Goal: Book appointment/travel/reservation

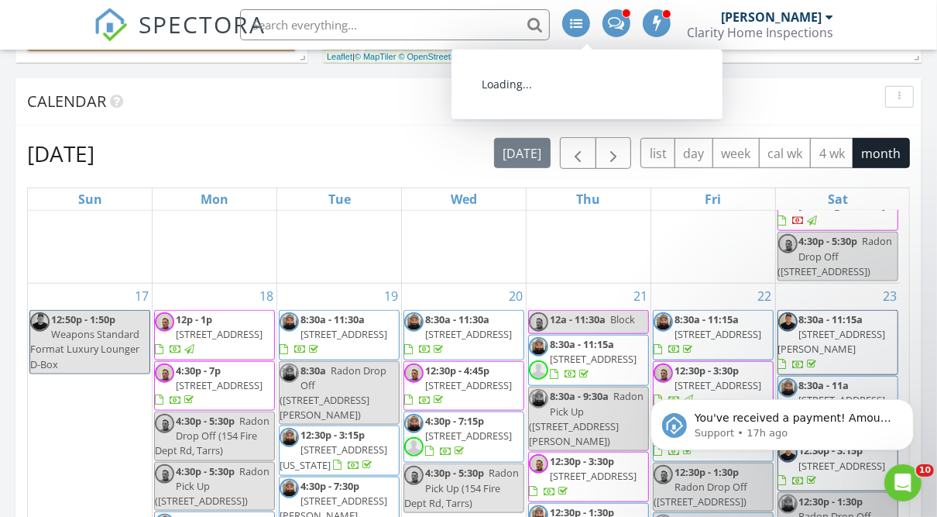
scroll to position [1248, 0]
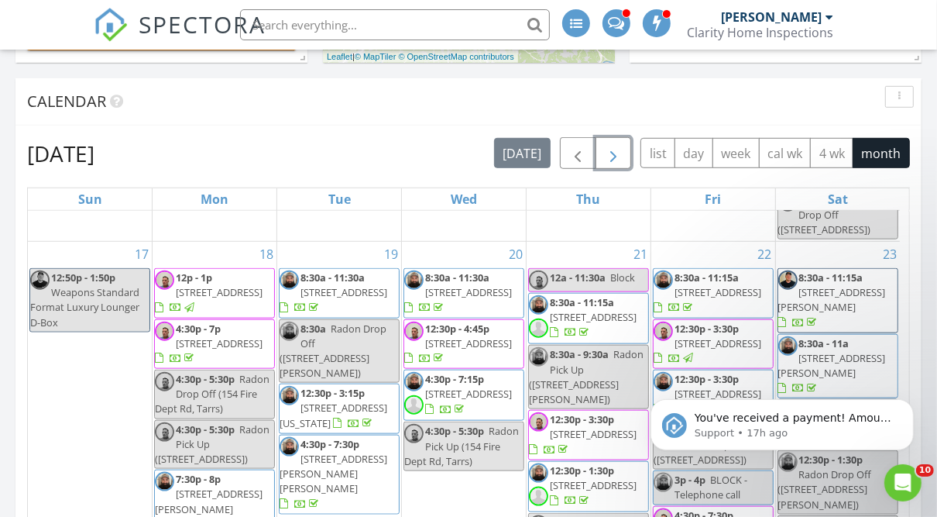
click at [614, 153] on span "button" at bounding box center [613, 154] width 19 height 19
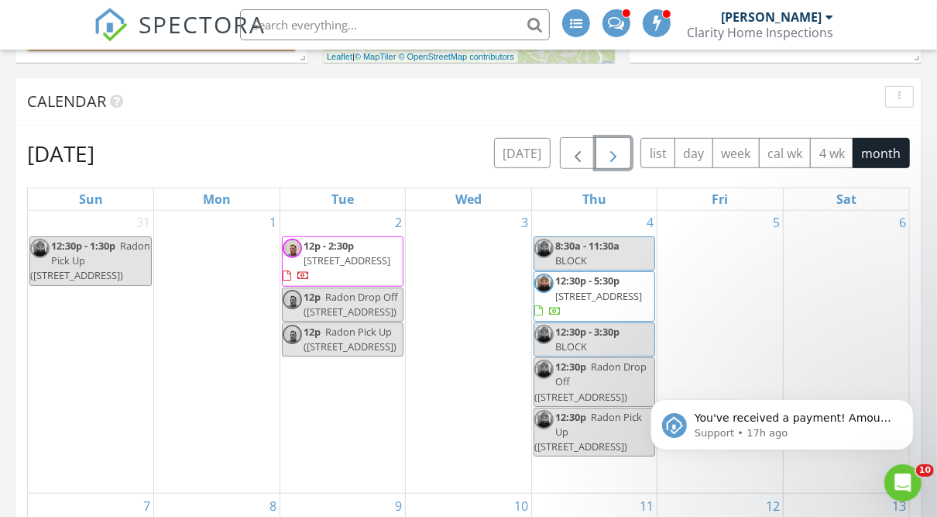
scroll to position [0, 0]
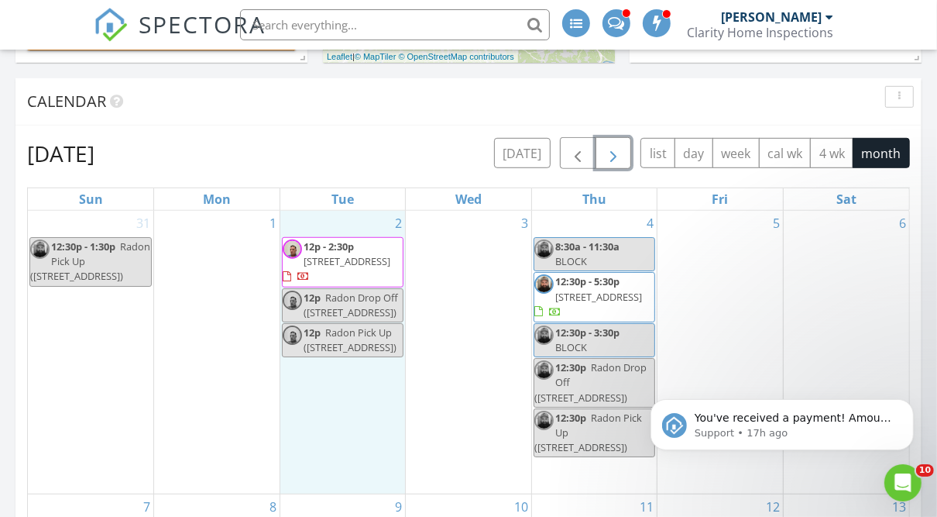
click at [370, 230] on div "2 12p - 2:30p [STREET_ADDRESS] 12p Radon Drop Off ([STREET_ADDRESS]) 12p [GEOGR…" at bounding box center [342, 352] width 125 height 283
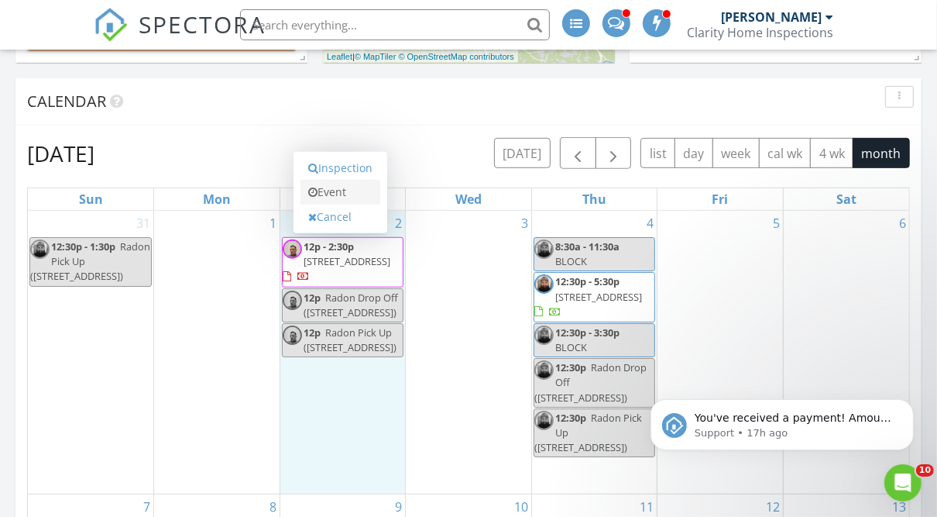
click at [342, 185] on link "Event" at bounding box center [340, 192] width 80 height 25
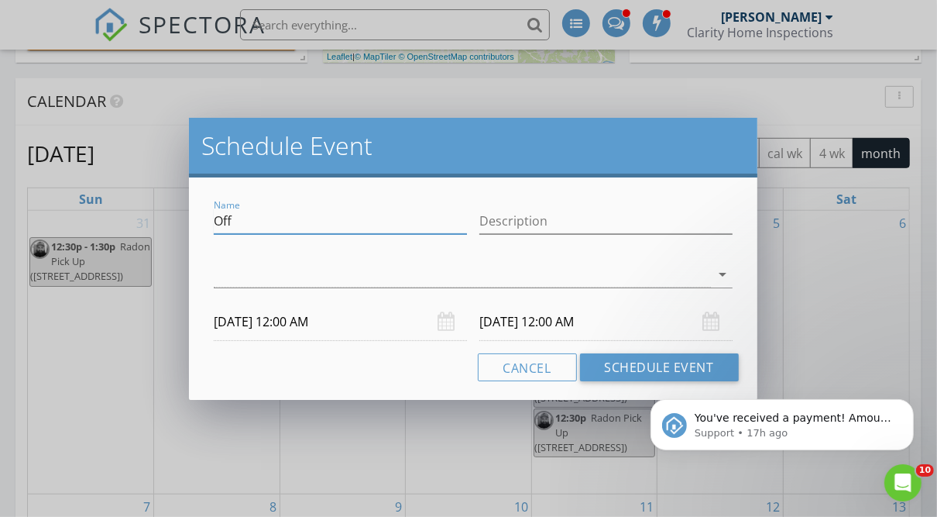
drag, startPoint x: 259, startPoint y: 228, endPoint x: 142, endPoint y: 224, distance: 116.2
click at [142, 224] on div "Schedule Event Name Off Description arrow_drop_down [DATE] 12:00 AM [DATE] 12:0…" at bounding box center [468, 258] width 937 height 517
type input "[PERSON_NAME] 6"
click at [516, 369] on button "Cancel" at bounding box center [527, 367] width 99 height 28
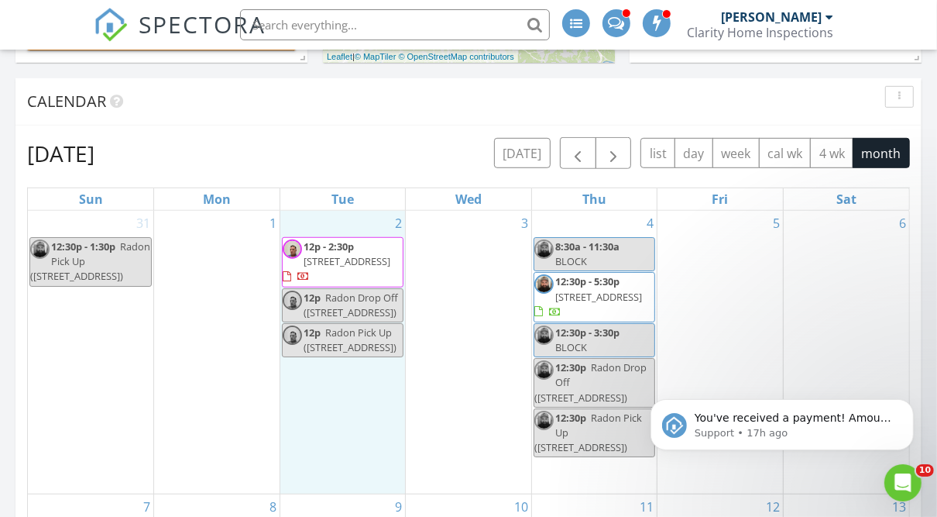
click at [372, 224] on div "2 12p - 2:30p [STREET_ADDRESS] 12p Radon Drop Off ([STREET_ADDRESS]) 12p [GEOGR…" at bounding box center [342, 352] width 125 height 283
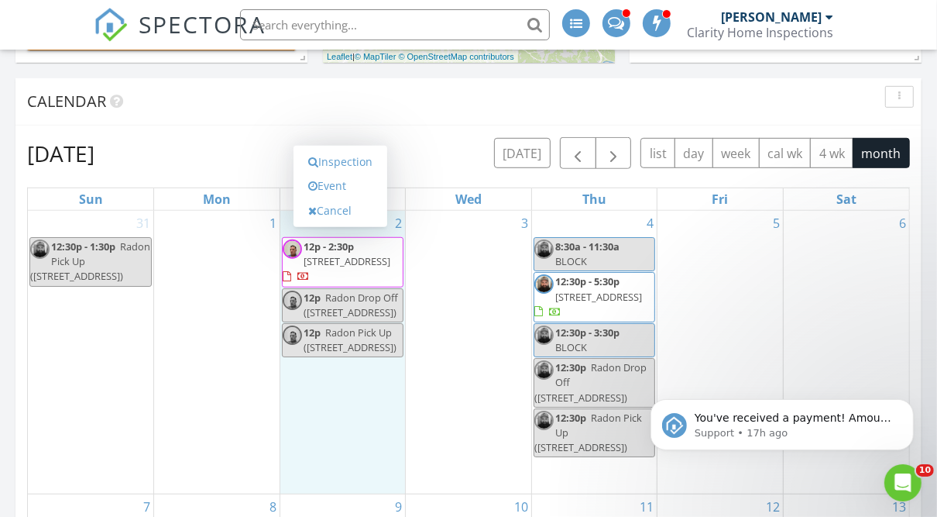
click at [372, 224] on div "Inspection Event Cancel" at bounding box center [341, 186] width 94 height 81
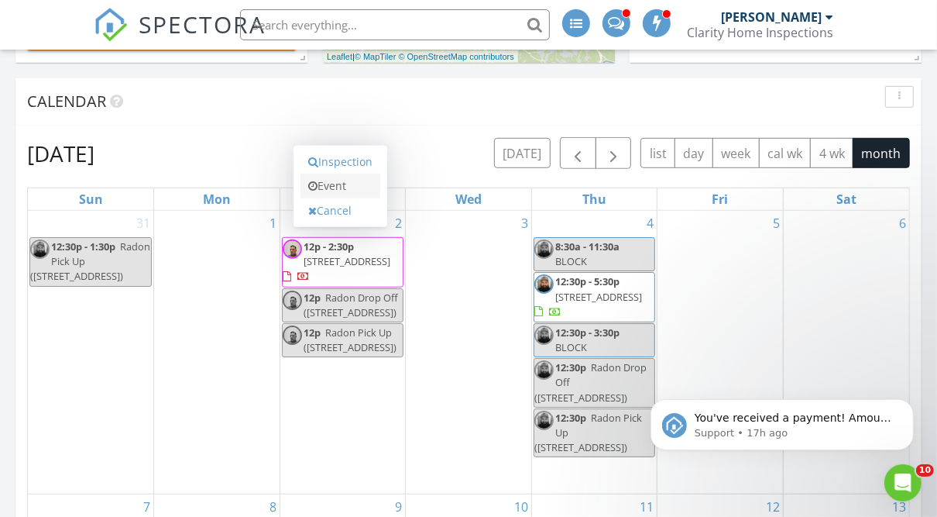
click at [331, 177] on link "Event" at bounding box center [340, 185] width 80 height 25
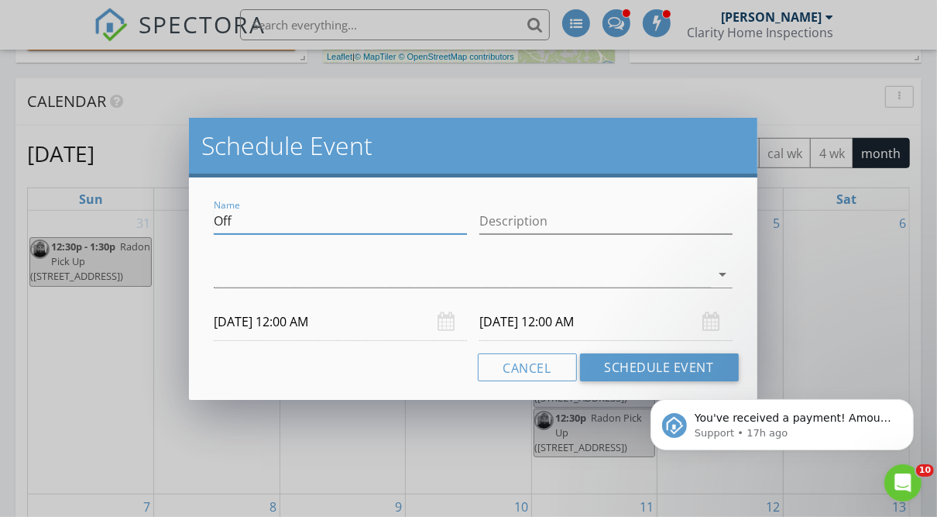
drag, startPoint x: 273, startPoint y: 228, endPoint x: 170, endPoint y: 217, distance: 103.6
click at [170, 217] on div "Schedule Event Name Off Description arrow_drop_down [DATE] 12:00 AM [DATE] 12:0…" at bounding box center [468, 258] width 937 height 517
type input "[PERSON_NAME] 6 year apt"
click at [249, 367] on div "Cancel Schedule Event" at bounding box center [473, 367] width 530 height 28
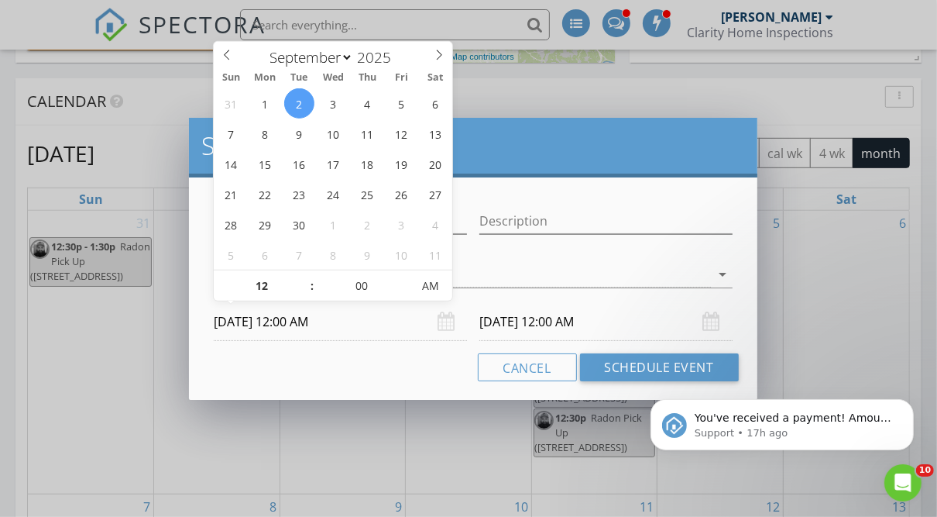
click at [308, 323] on input "[DATE] 12:00 AM" at bounding box center [340, 322] width 253 height 38
type input "01"
type input "[DATE] 1:00 AM"
click at [300, 277] on span at bounding box center [304, 277] width 11 height 15
type input "02"
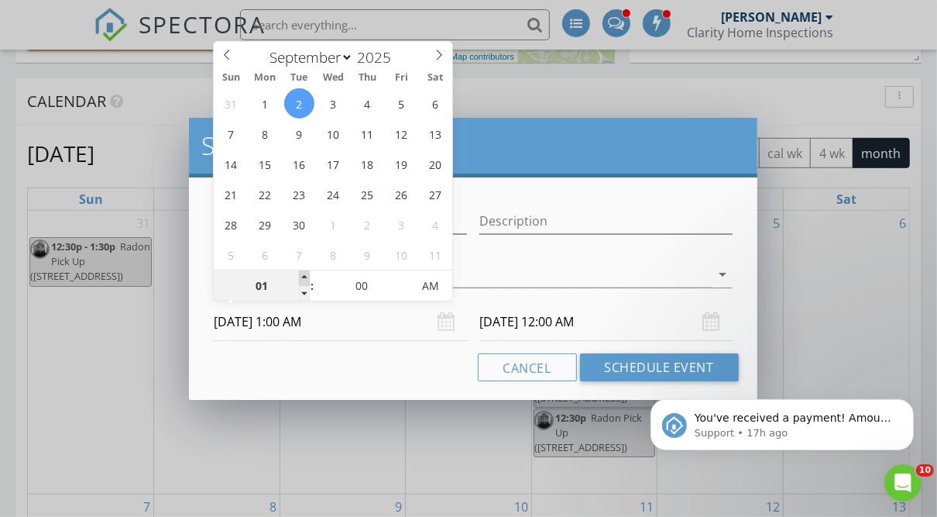
type input "[DATE] 2:00 AM"
click at [300, 277] on span at bounding box center [304, 277] width 11 height 15
type input "03"
type input "[DATE] 3:00 AM"
click at [300, 277] on span at bounding box center [304, 277] width 11 height 15
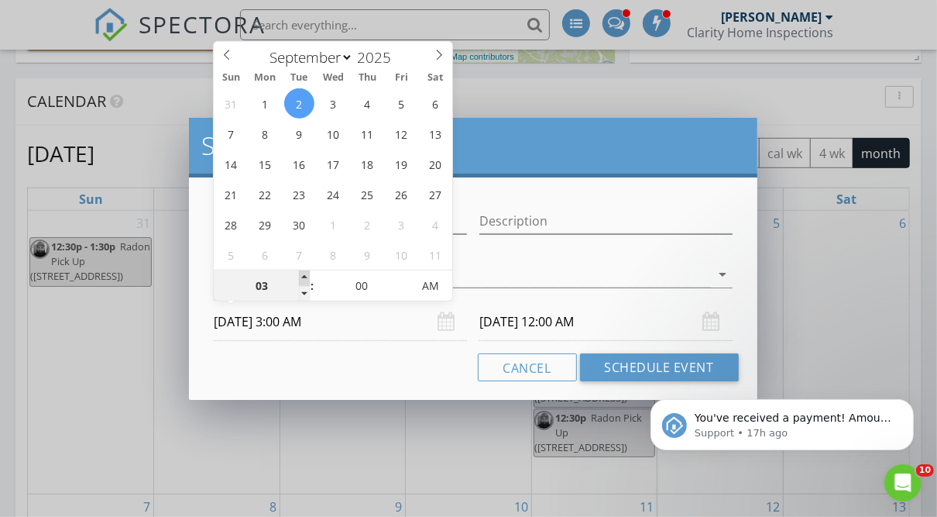
type input "04"
type input "[DATE] 4:00 AM"
click at [300, 277] on span at bounding box center [304, 277] width 11 height 15
type input "[DATE] 4:00 AM"
type input "05"
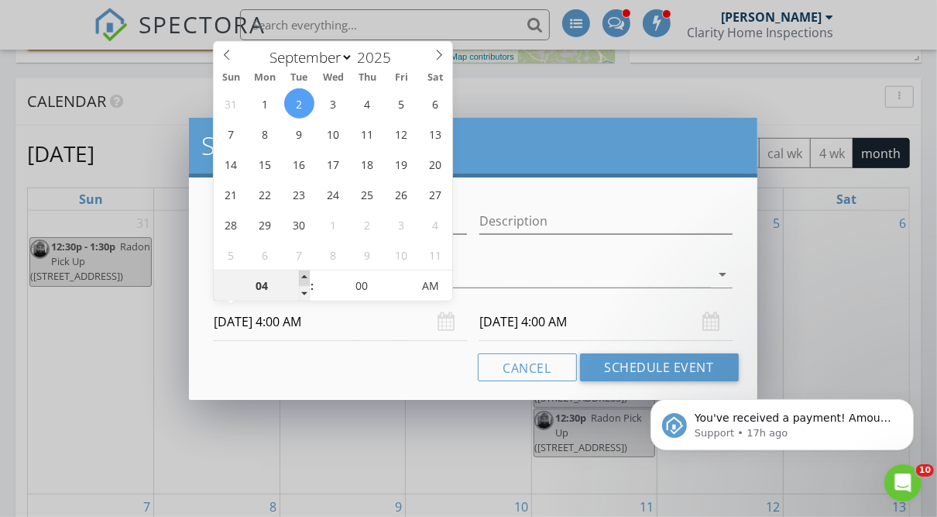
type input "[DATE] 5:00 AM"
click at [300, 277] on span at bounding box center [304, 277] width 11 height 15
type input "[DATE] 5:00 AM"
type input "06"
type input "[DATE] 6:00 AM"
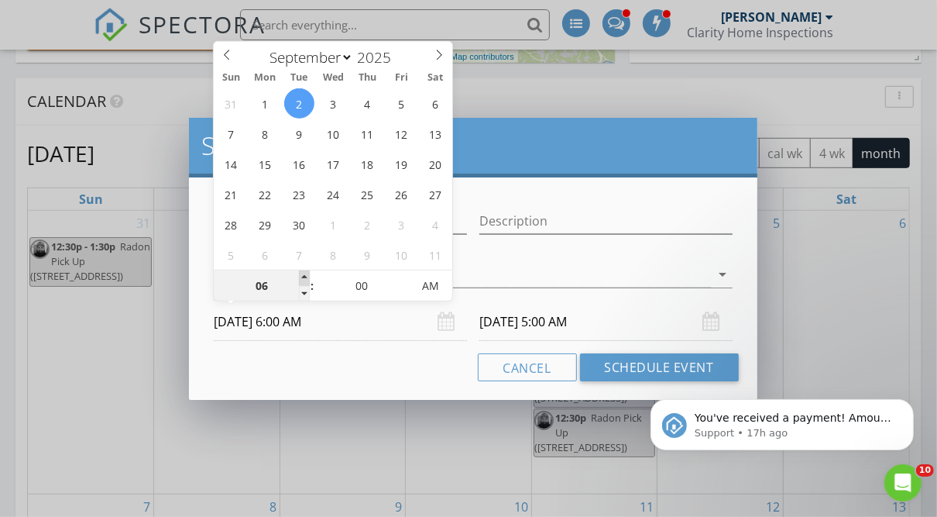
click at [300, 277] on span at bounding box center [304, 277] width 11 height 15
type input "[DATE] 6:00 AM"
type input "07"
type input "[DATE] 7:00 AM"
click at [300, 277] on span at bounding box center [304, 277] width 11 height 15
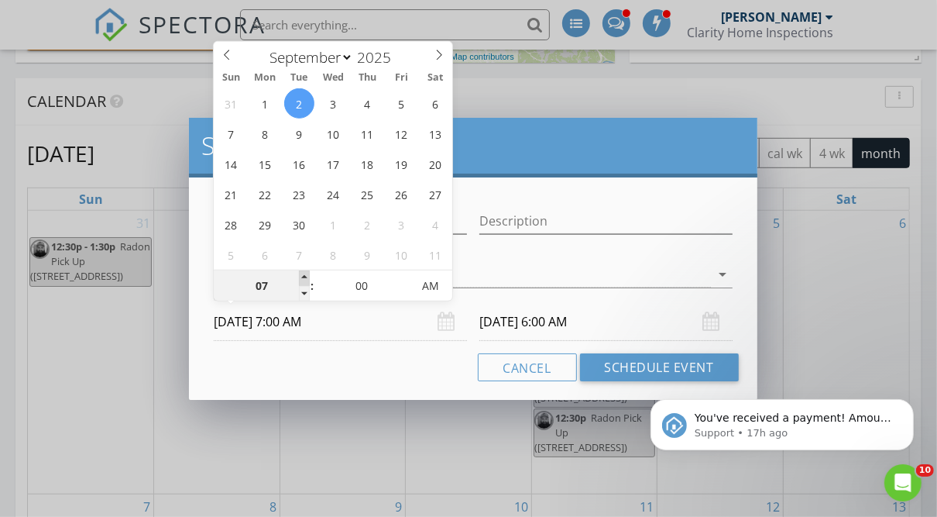
type input "[DATE] 7:00 AM"
type input "08"
type input "[DATE] 8:00 AM"
click at [300, 277] on span at bounding box center [304, 277] width 11 height 15
type input "08"
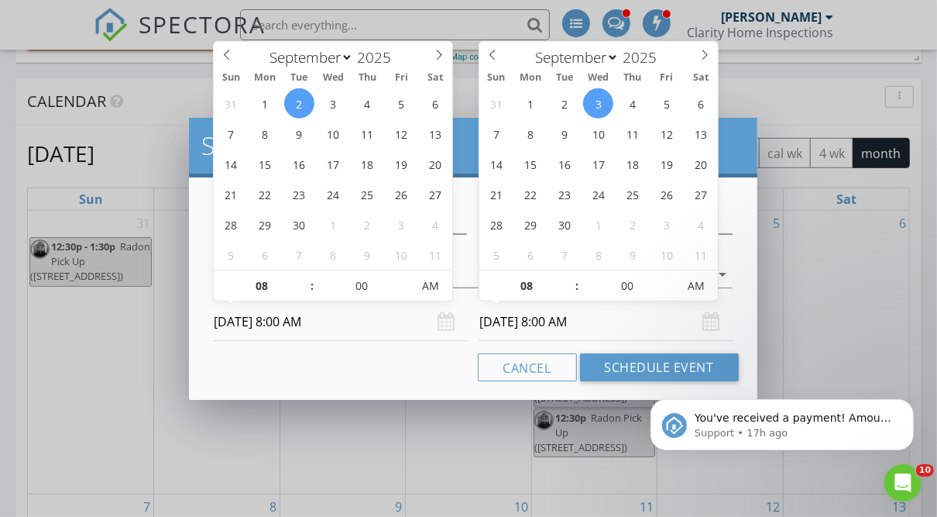
click at [505, 324] on input "[DATE] 8:00 AM" at bounding box center [605, 322] width 253 height 38
type input "[DATE] 8:00 AM"
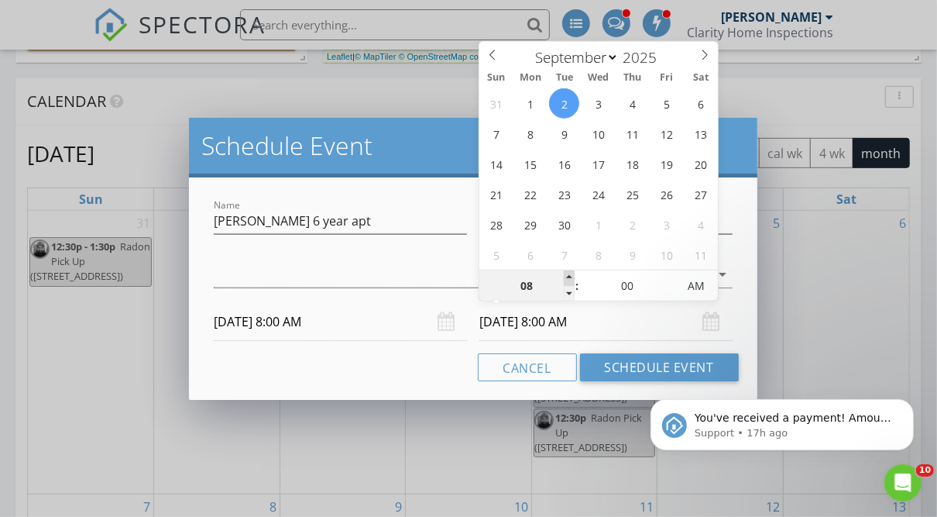
type input "09"
type input "[DATE] 9:00 AM"
click at [567, 273] on span at bounding box center [569, 277] width 11 height 15
type input "10"
type input "[DATE] 10:00 AM"
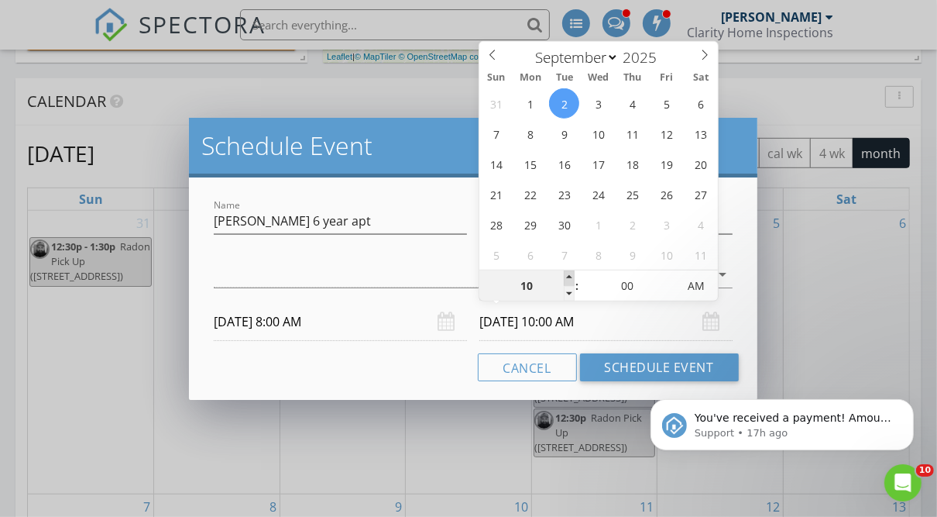
click at [567, 273] on span at bounding box center [569, 277] width 11 height 15
type input "11"
type input "[DATE] 11:00 AM"
click at [567, 273] on span at bounding box center [569, 277] width 11 height 15
click at [393, 363] on div "Cancel Schedule Event" at bounding box center [473, 367] width 530 height 28
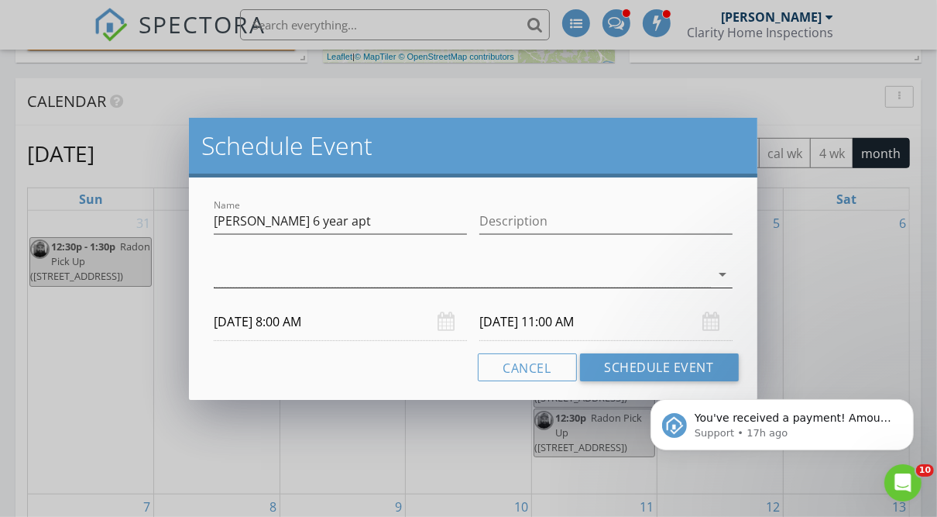
click at [356, 284] on div at bounding box center [462, 275] width 496 height 26
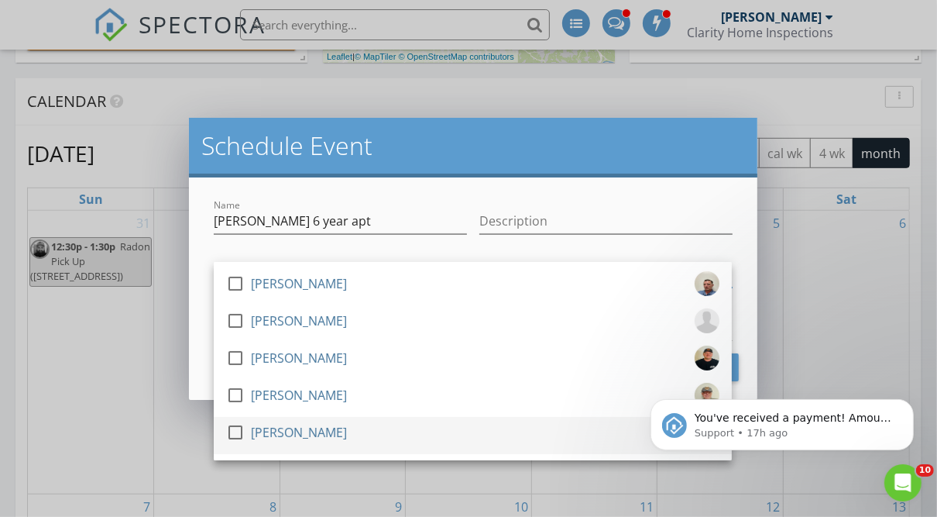
click at [246, 433] on div at bounding box center [235, 432] width 26 height 26
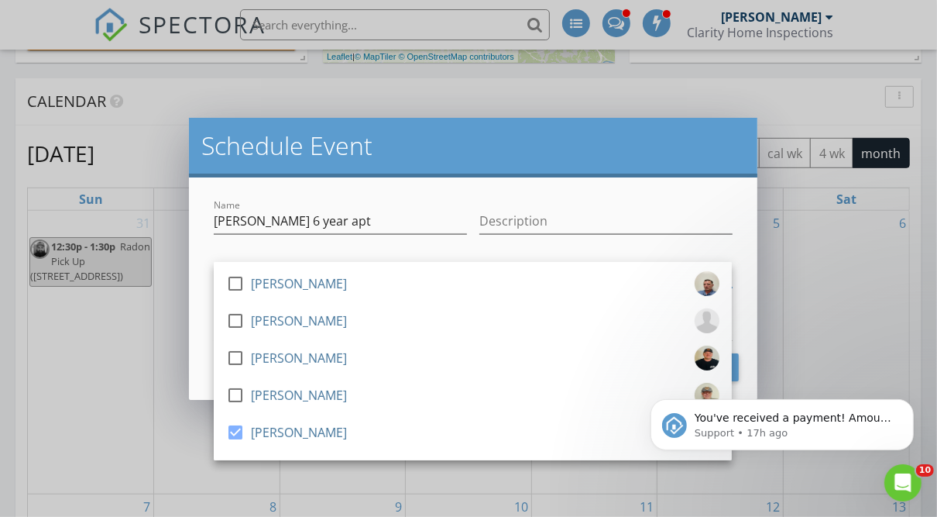
click at [589, 203] on div "Description" at bounding box center [605, 224] width 253 height 50
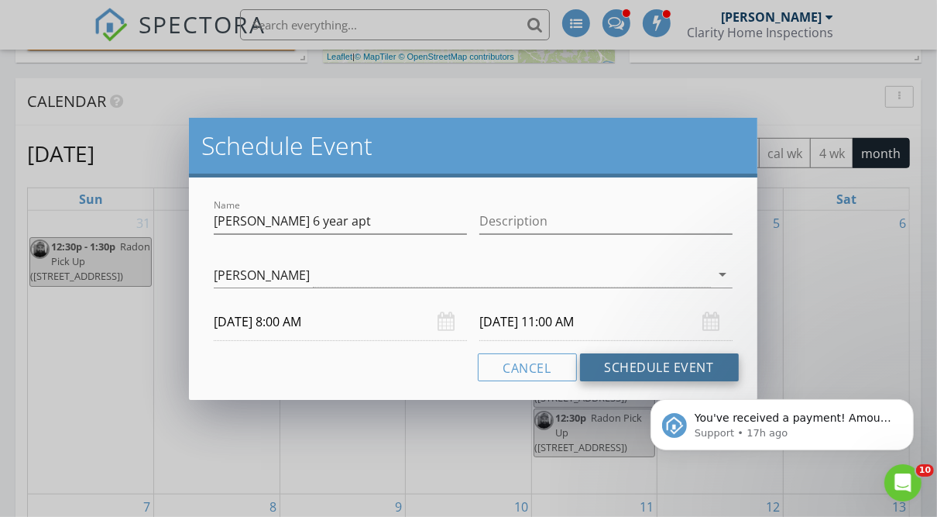
click at [626, 361] on button "Schedule Event" at bounding box center [659, 367] width 159 height 28
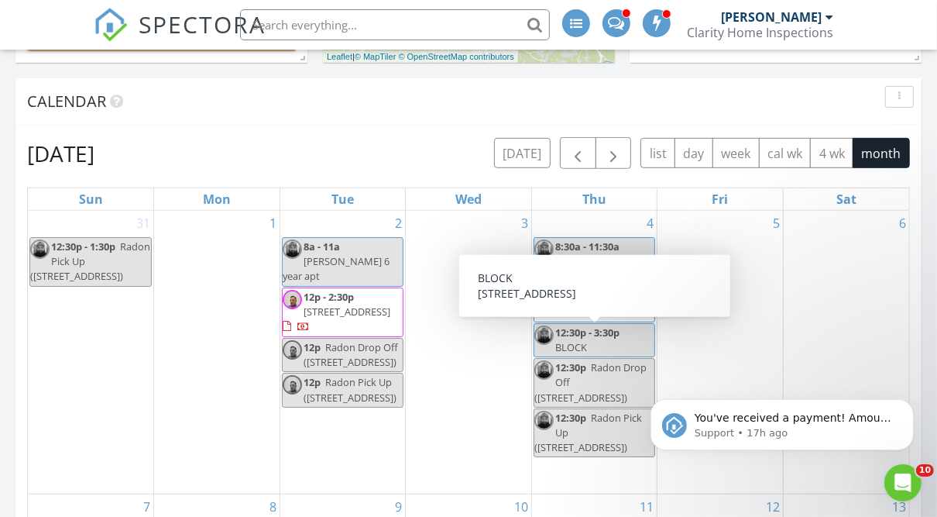
click at [321, 219] on div "2 8a - 11a [PERSON_NAME] 6 year apt 12p - 2:30p [STREET_ADDRESS] 12p Radon Drop…" at bounding box center [342, 352] width 125 height 283
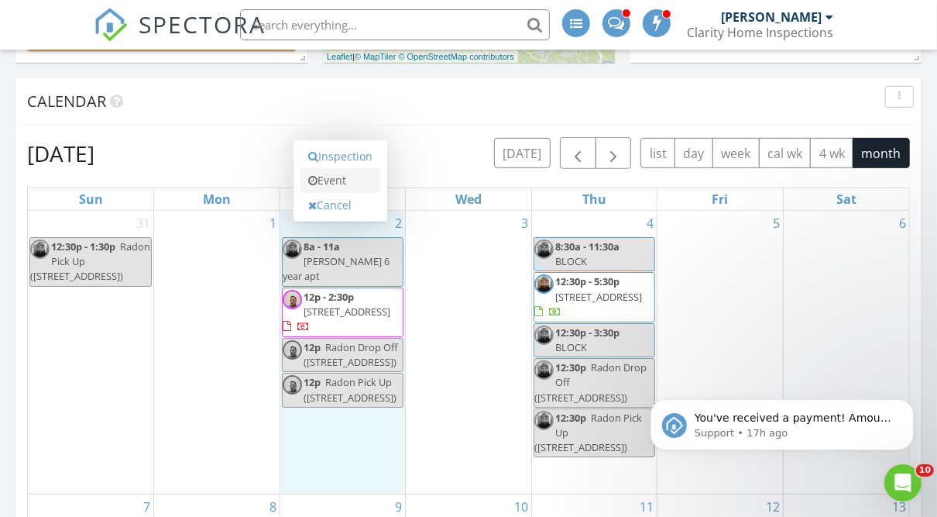
click at [329, 178] on link "Event" at bounding box center [340, 180] width 80 height 25
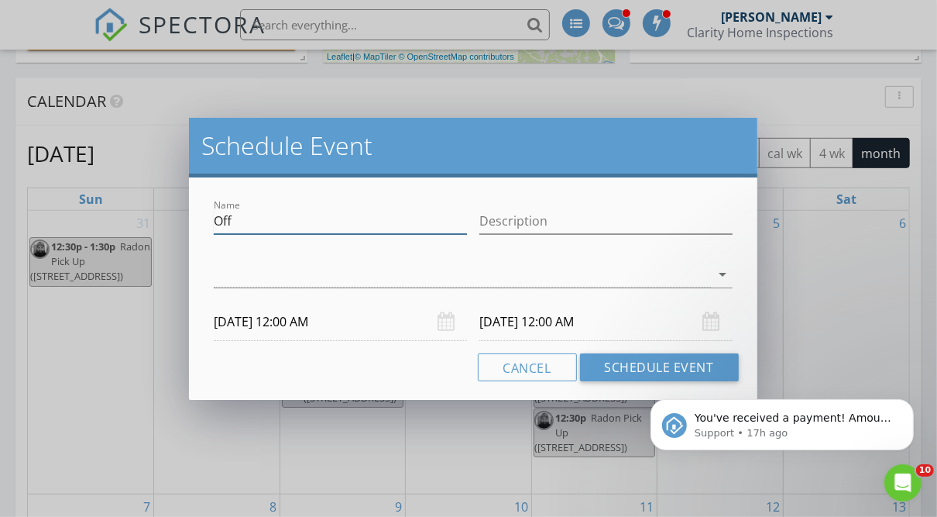
click at [282, 225] on input "Off" at bounding box center [340, 221] width 253 height 26
drag, startPoint x: 282, startPoint y: 225, endPoint x: 195, endPoint y: 227, distance: 86.8
click at [195, 227] on div "Name Off Description arrow_drop_down [DATE] 12:00 AM [DATE] 12:00 AM Cancel Sch…" at bounding box center [473, 288] width 568 height 222
type input "Eye Apt"
click at [225, 278] on div at bounding box center [462, 275] width 496 height 26
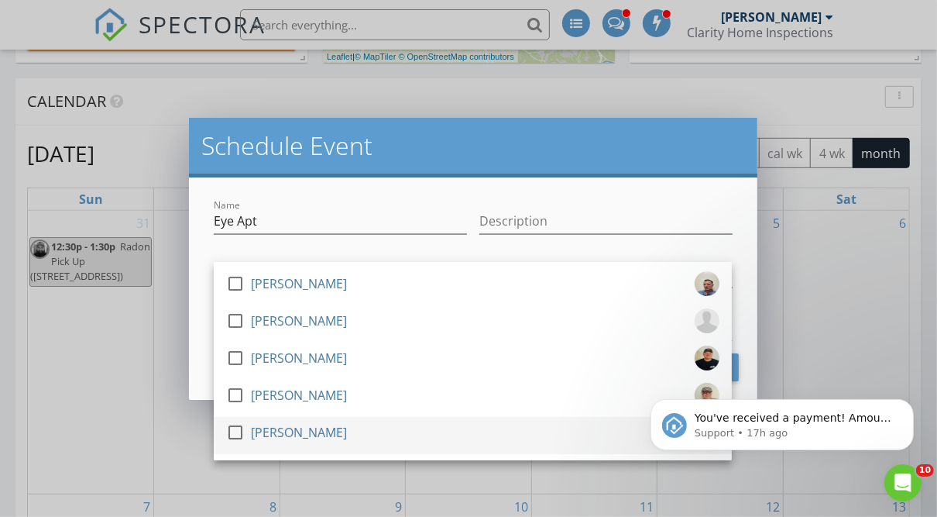
click at [242, 432] on div at bounding box center [235, 432] width 26 height 26
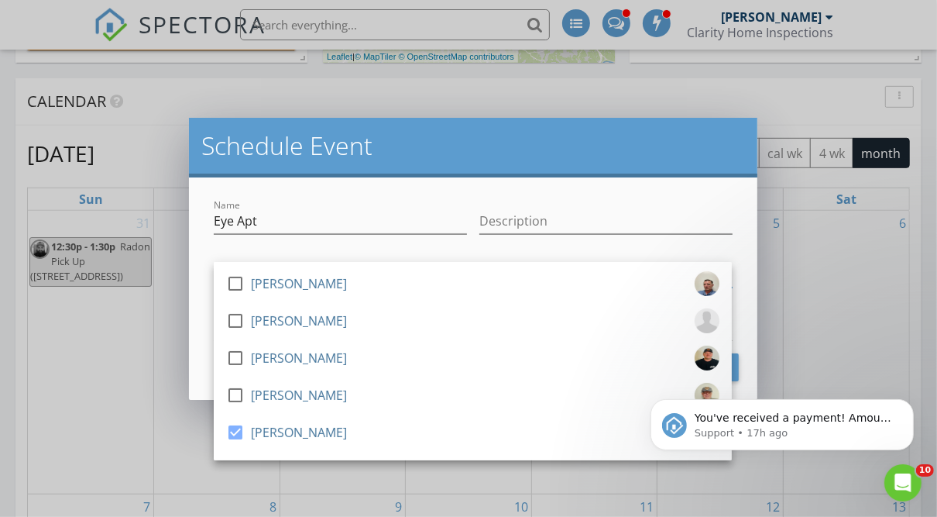
click at [200, 366] on div "Name Eye Apt Description check_box_outline_blank [PERSON_NAME] check_box_outlin…" at bounding box center [473, 288] width 568 height 222
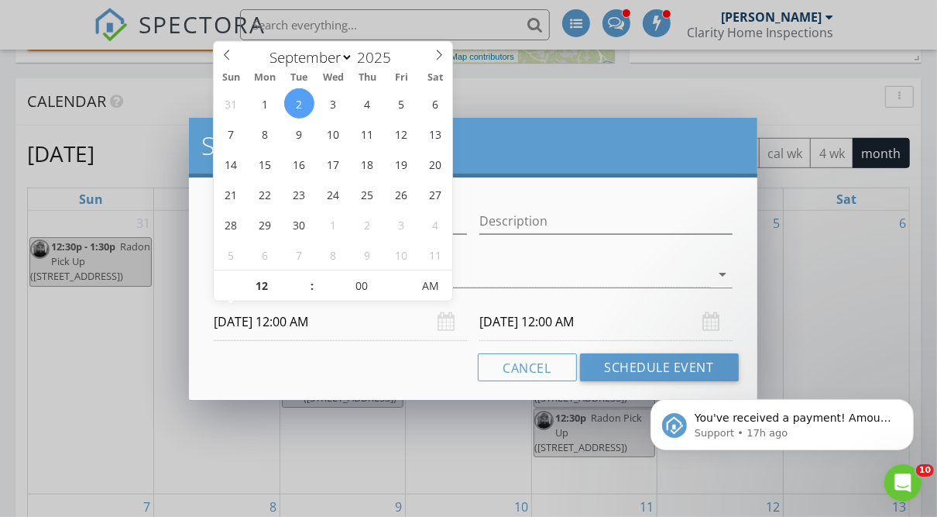
click at [231, 322] on input "[DATE] 12:00 AM" at bounding box center [340, 322] width 253 height 38
type input "[DATE] 12:00 PM"
click at [431, 284] on span "PM" at bounding box center [431, 285] width 43 height 31
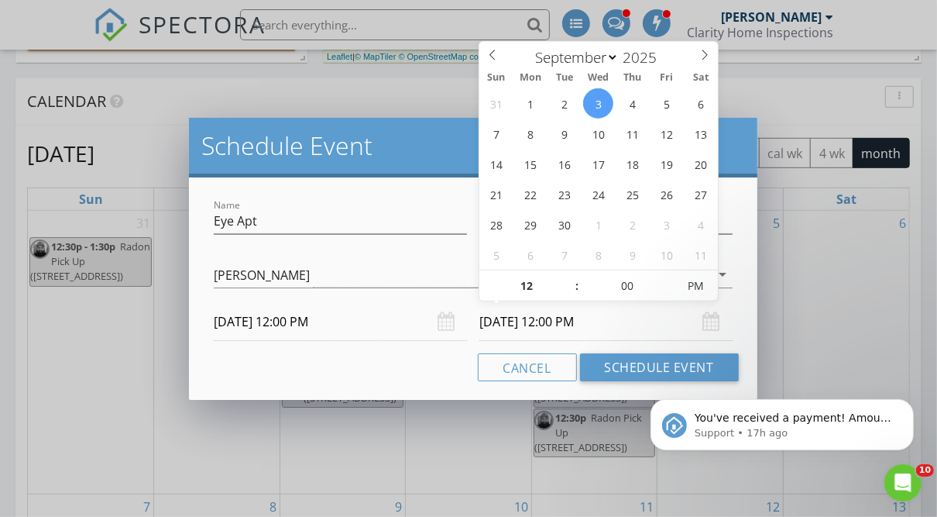
click at [514, 325] on input "[DATE] 12:00 PM" at bounding box center [605, 322] width 253 height 38
type input "[DATE] 12:00 PM"
type input "05"
type input "[DATE] 12:05 PM"
click at [669, 279] on span at bounding box center [669, 277] width 11 height 15
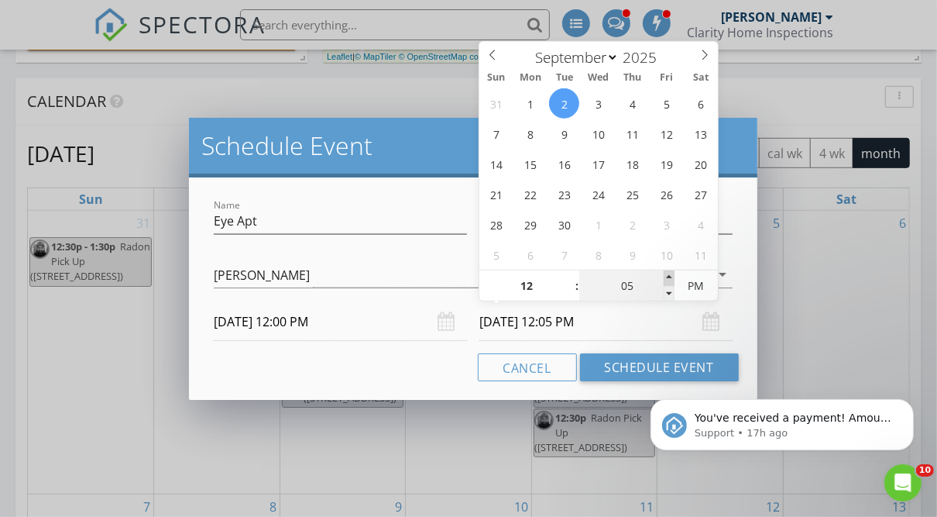
type input "10"
type input "[DATE] 12:10 PM"
click at [669, 279] on span at bounding box center [669, 277] width 11 height 15
type input "15"
type input "[DATE] 12:15 PM"
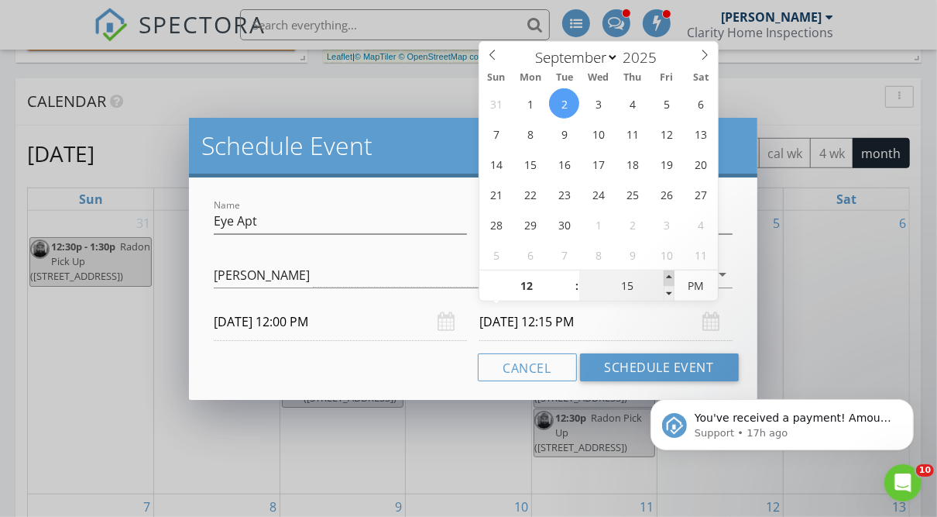
click at [669, 279] on span at bounding box center [669, 277] width 11 height 15
type input "20"
type input "[DATE] 12:20 PM"
click at [669, 279] on span at bounding box center [669, 277] width 11 height 15
type input "01"
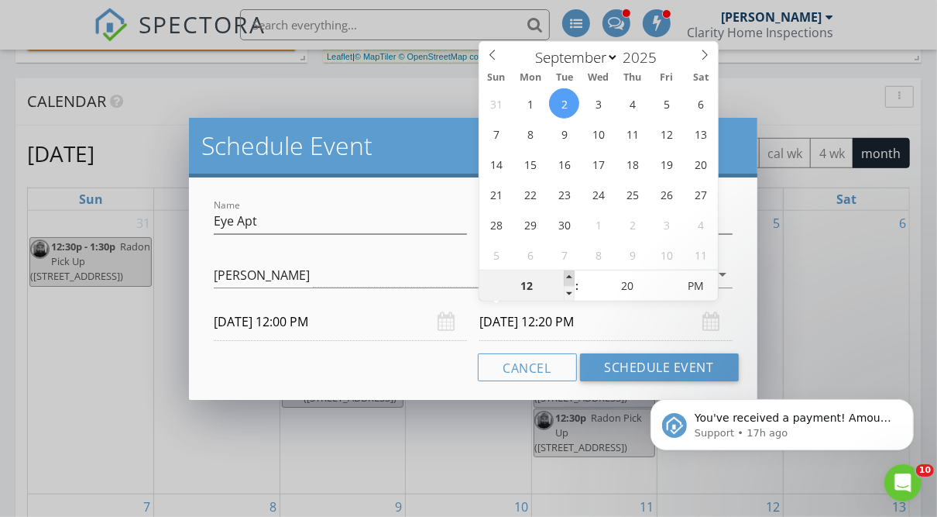
type input "[DATE] 1:20 PM"
click at [564, 277] on span at bounding box center [569, 277] width 11 height 15
type input "02"
type input "[DATE] 2:20 PM"
click at [564, 277] on span at bounding box center [569, 277] width 11 height 15
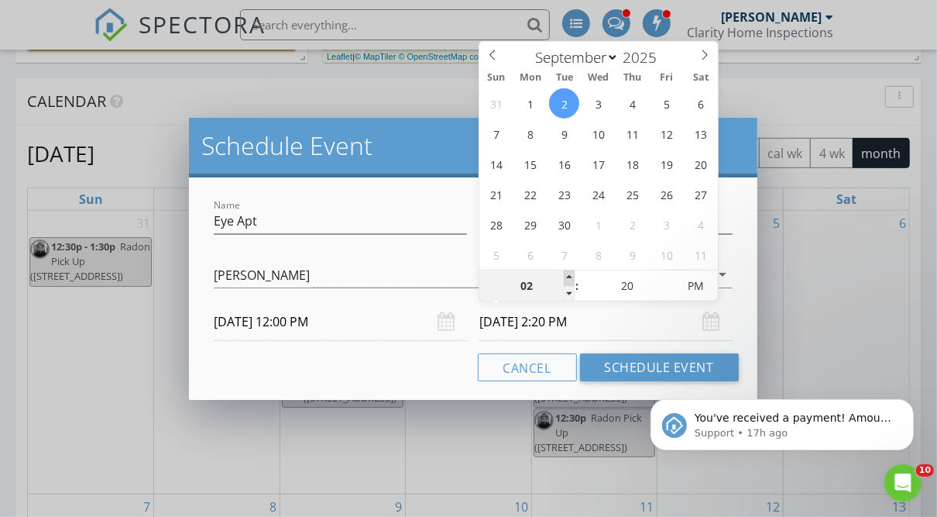
type input "03"
type input "[DATE] 3:20 PM"
click at [564, 277] on span at bounding box center [569, 277] width 11 height 15
type input "04"
type input "[DATE] 4:20 PM"
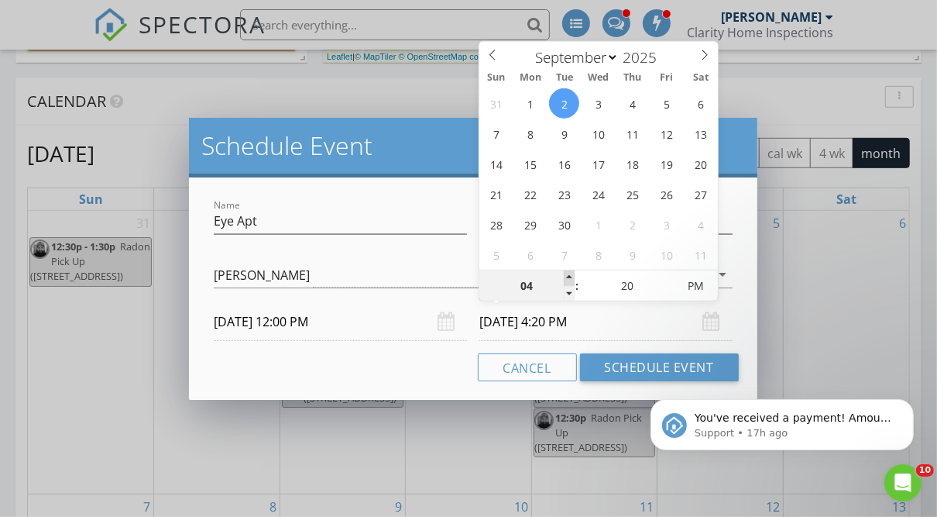
click at [564, 277] on span at bounding box center [569, 277] width 11 height 15
type input "15"
type input "[DATE] 4:15 PM"
click at [668, 298] on span at bounding box center [669, 293] width 11 height 15
type input "10"
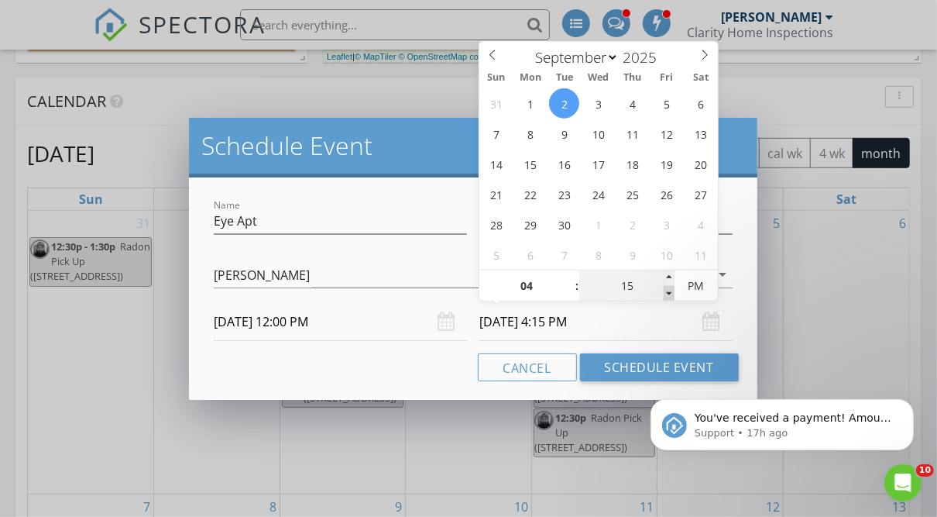
type input "[DATE] 4:10 PM"
click at [668, 298] on span at bounding box center [669, 293] width 11 height 15
type input "05"
type input "[DATE] 4:05 PM"
click at [668, 298] on span at bounding box center [669, 293] width 11 height 15
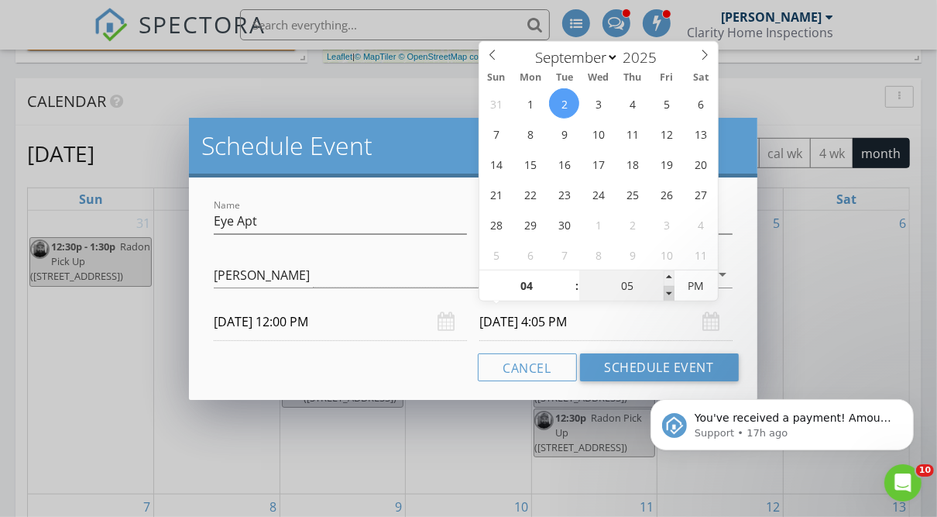
type input "00"
type input "[DATE] 4:00 PM"
click at [668, 298] on span at bounding box center [669, 293] width 11 height 15
click at [424, 364] on div "Cancel Schedule Event" at bounding box center [473, 367] width 530 height 28
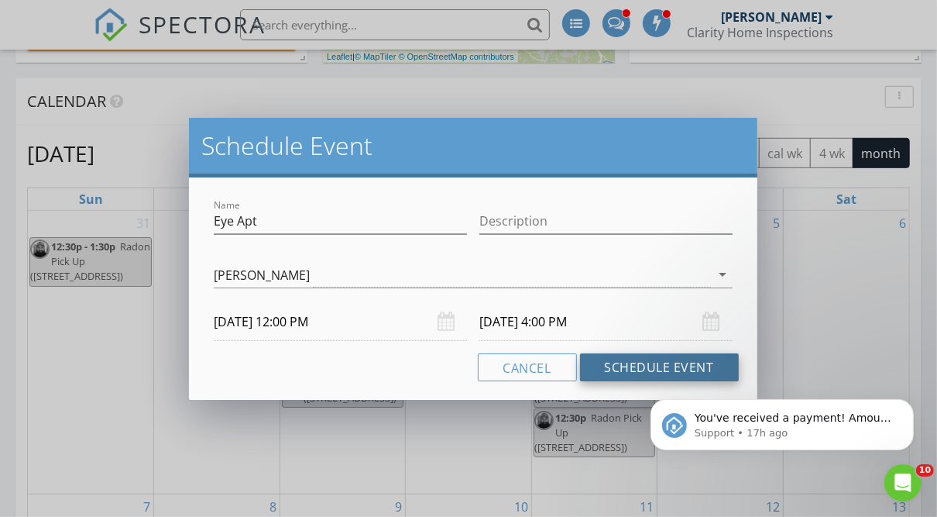
click at [606, 367] on button "Schedule Event" at bounding box center [659, 367] width 159 height 28
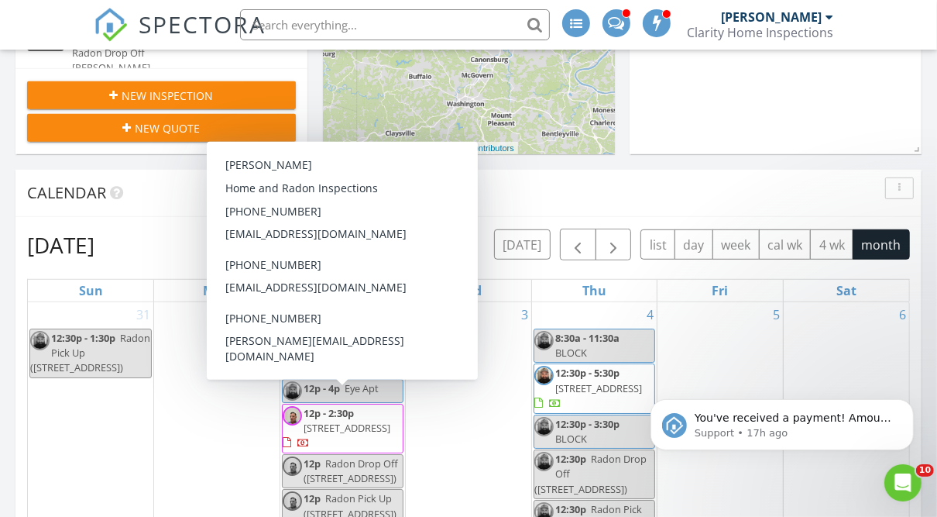
scroll to position [542, 0]
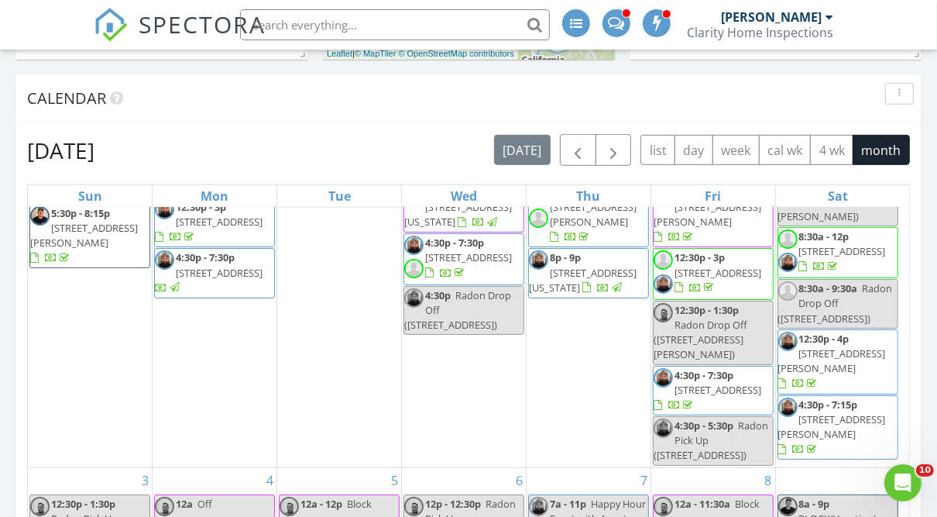
scroll to position [575, 0]
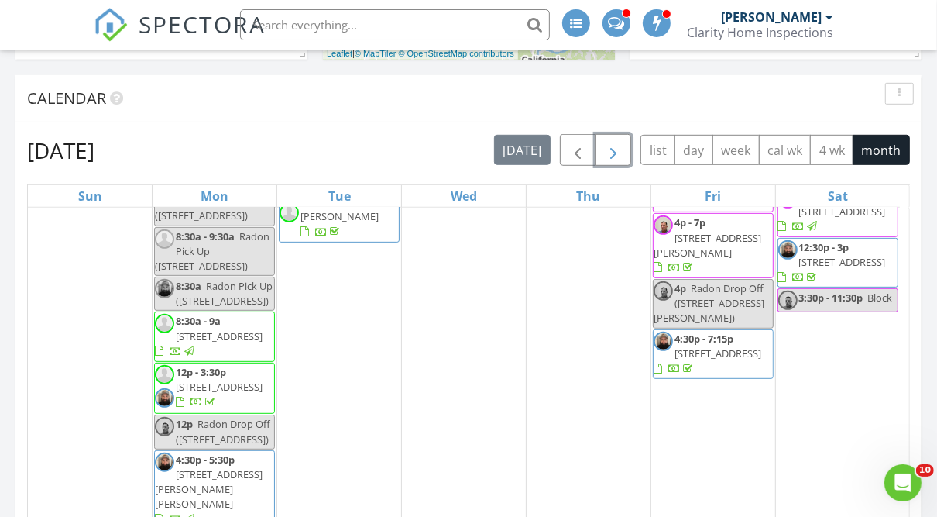
click at [610, 146] on span "button" at bounding box center [613, 151] width 19 height 19
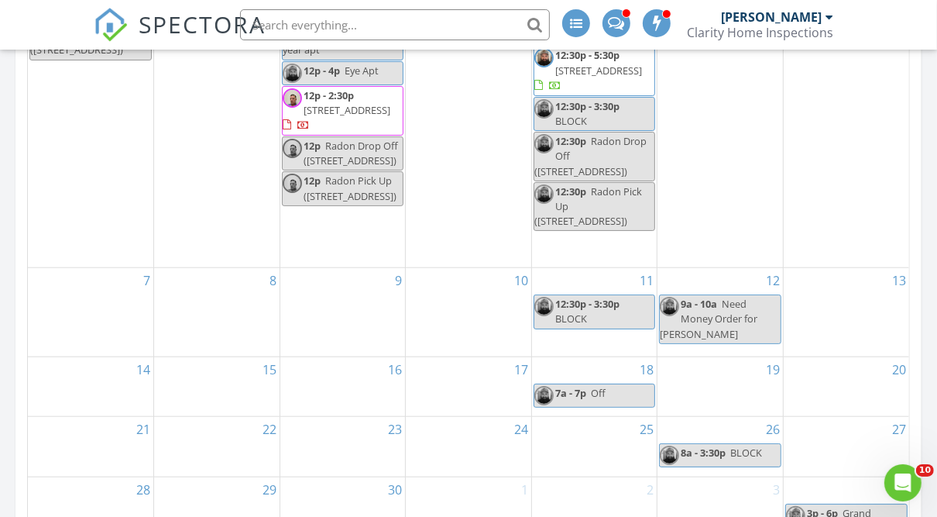
scroll to position [1001, 0]
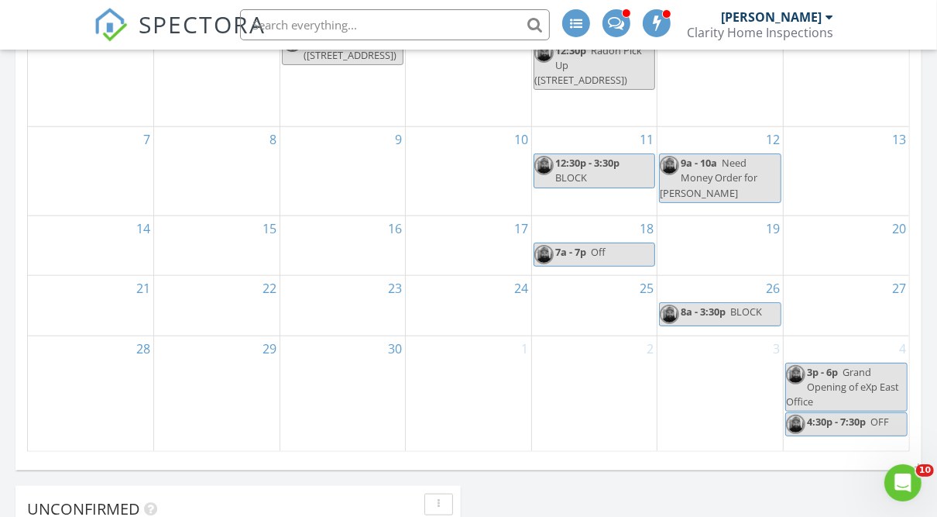
click at [348, 252] on div "16" at bounding box center [342, 246] width 125 height 60
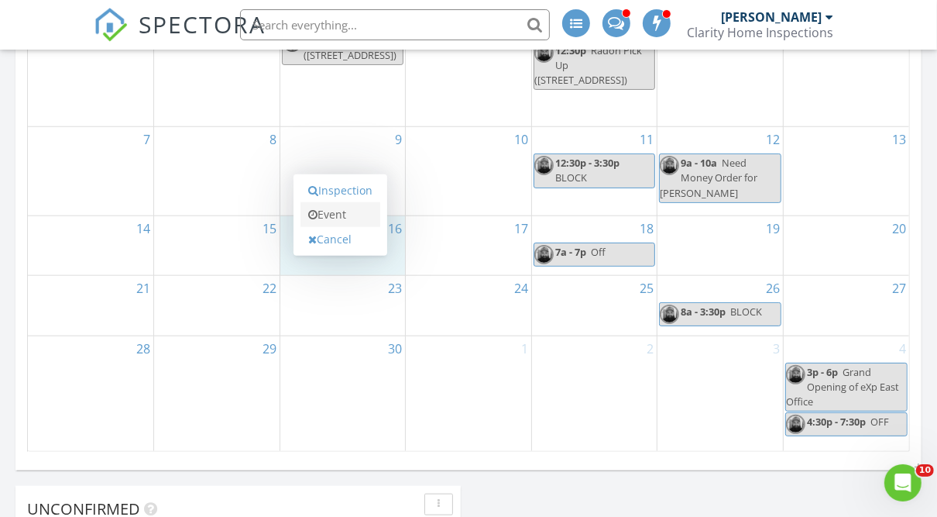
click at [338, 212] on link "Event" at bounding box center [340, 214] width 80 height 25
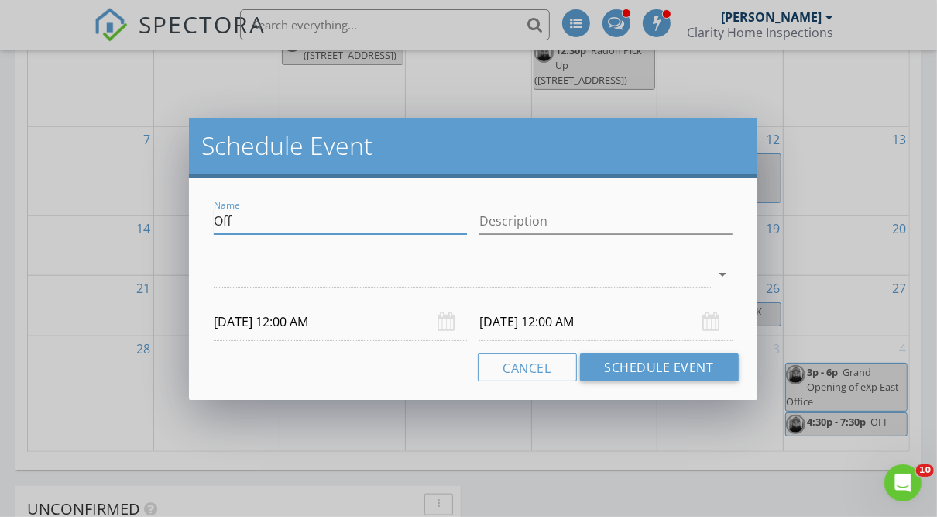
click at [338, 212] on input "Off" at bounding box center [340, 221] width 253 height 26
click at [501, 219] on input "Description" at bounding box center [605, 221] width 253 height 26
click at [393, 227] on input "Off" at bounding box center [340, 221] width 253 height 26
type input "O"
type input "b"
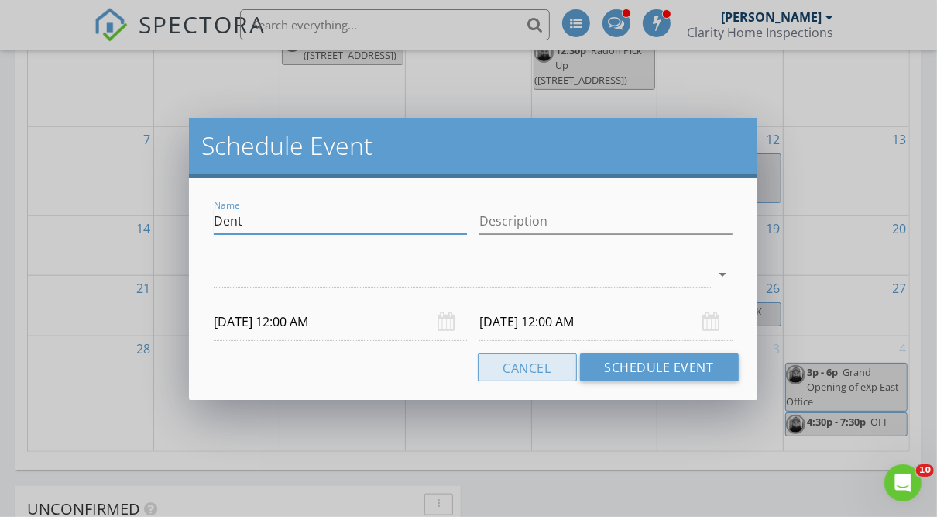
type input "Dent"
click at [530, 366] on button "Cancel" at bounding box center [527, 367] width 99 height 28
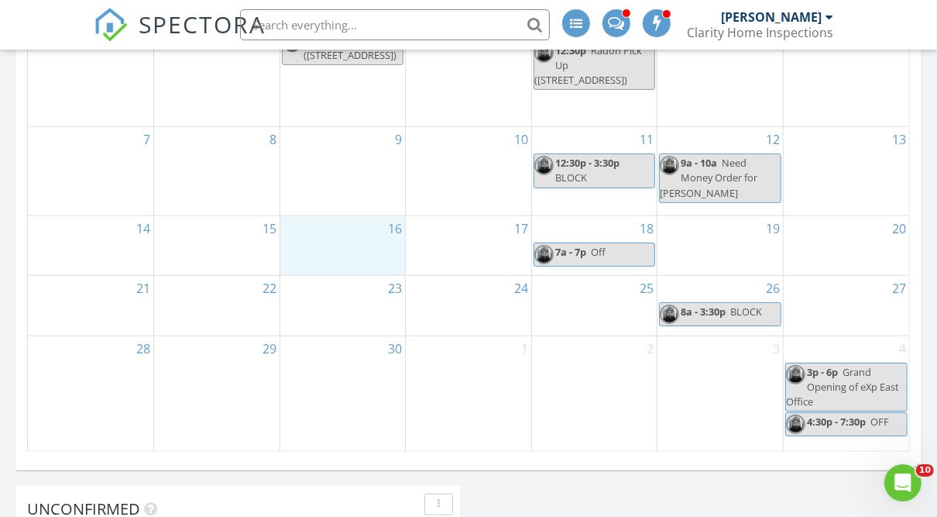
click at [331, 242] on div "16" at bounding box center [342, 246] width 125 height 60
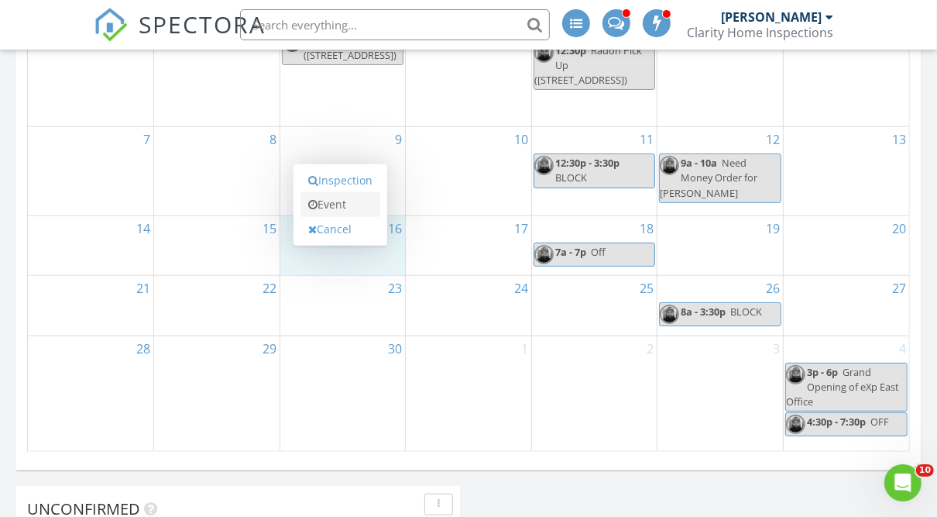
click at [328, 201] on link "Event" at bounding box center [340, 204] width 80 height 25
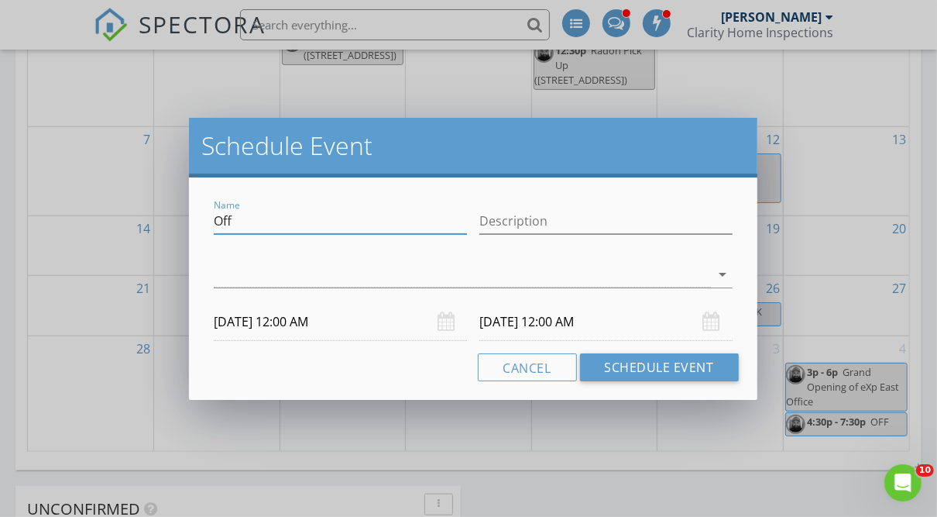
click at [322, 217] on input "Off" at bounding box center [340, 221] width 253 height 26
type input "O"
type input "Dentist"
click at [279, 262] on div at bounding box center [462, 275] width 496 height 26
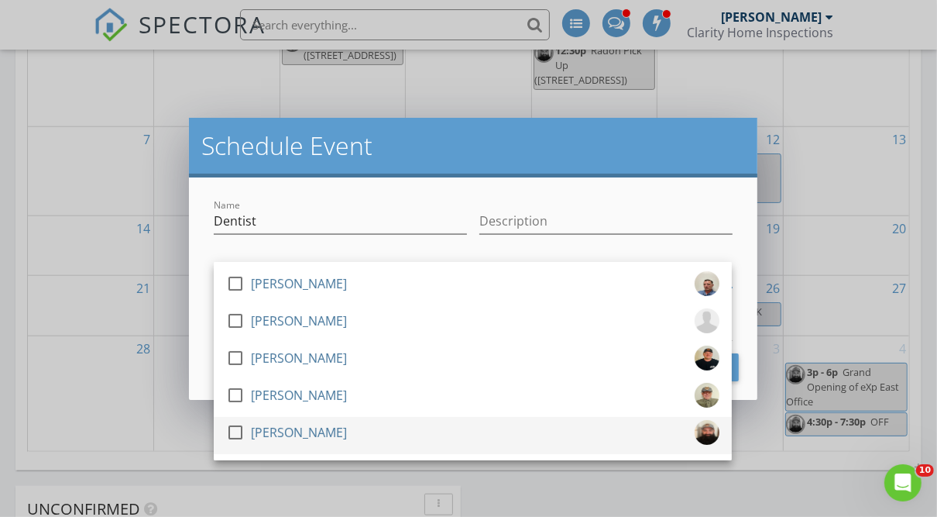
click at [238, 427] on div at bounding box center [235, 432] width 26 height 26
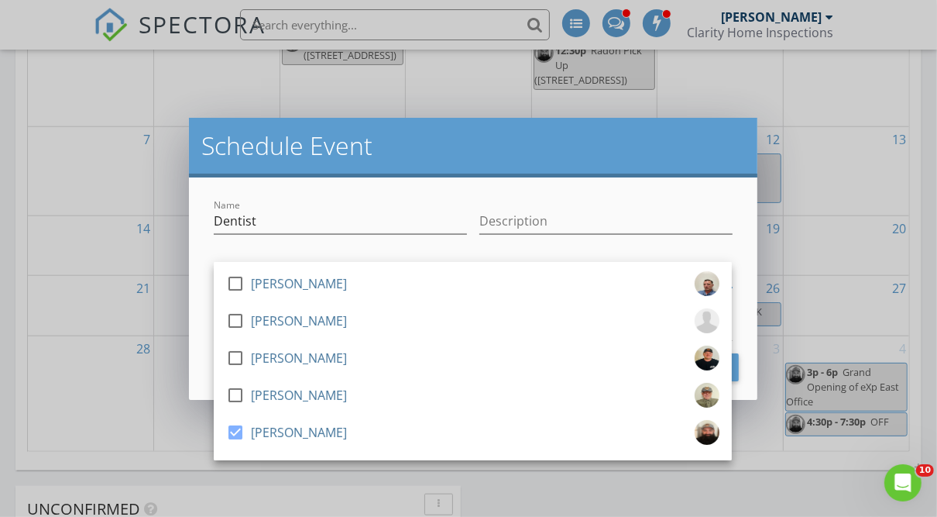
click at [211, 249] on div "check_box_outline_blank Thomas Ray check_box_outline_blank Eric Day check_box_o…" at bounding box center [473, 275] width 530 height 53
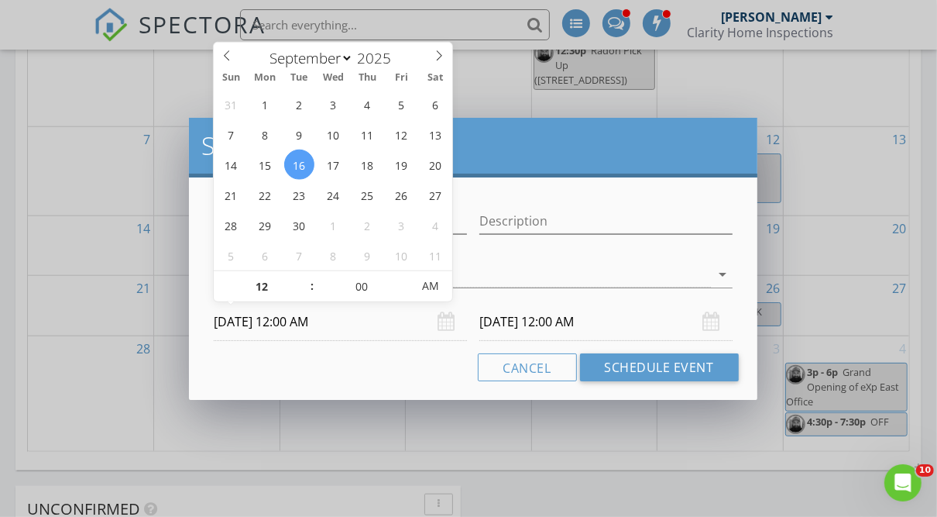
click at [351, 317] on input "09/16/2025 12:00 AM" at bounding box center [340, 322] width 253 height 38
click at [264, 283] on input "12" at bounding box center [261, 286] width 95 height 31
click at [264, 283] on input "9" at bounding box center [261, 286] width 95 height 31
type input "09"
type input "09/16/2025 9:00 AM"
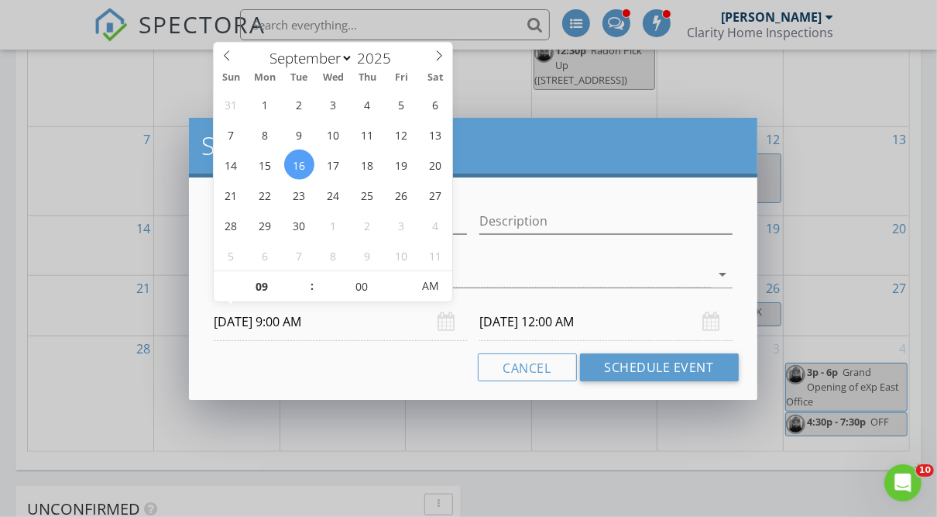
click at [502, 317] on input "09/17/2025 12:00 AM" at bounding box center [605, 322] width 253 height 38
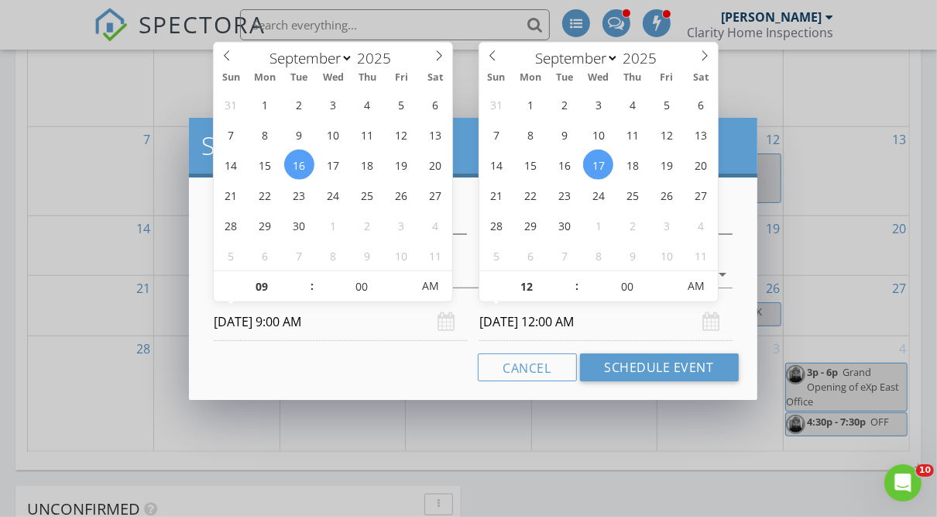
type input "09"
type input "09/16/2025 9:00 AM"
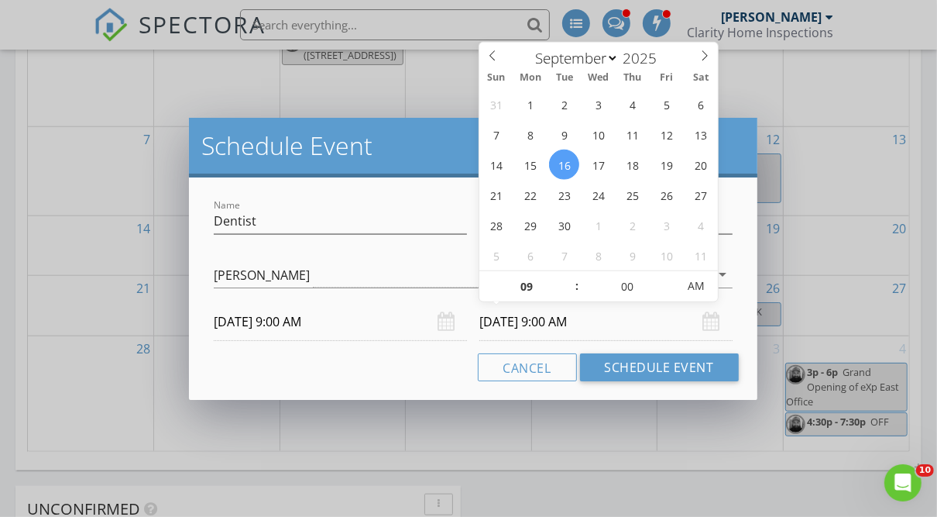
click at [560, 321] on input "09/16/2025 9:00 AM" at bounding box center [605, 322] width 253 height 38
click at [544, 321] on input "09/16/2025 9:00 AM" at bounding box center [605, 322] width 253 height 38
click at [592, 321] on input "09/16/2025 9:00 AM" at bounding box center [605, 322] width 253 height 38
click at [592, 320] on input "09/16/2025 9:00 AM" at bounding box center [605, 322] width 253 height 38
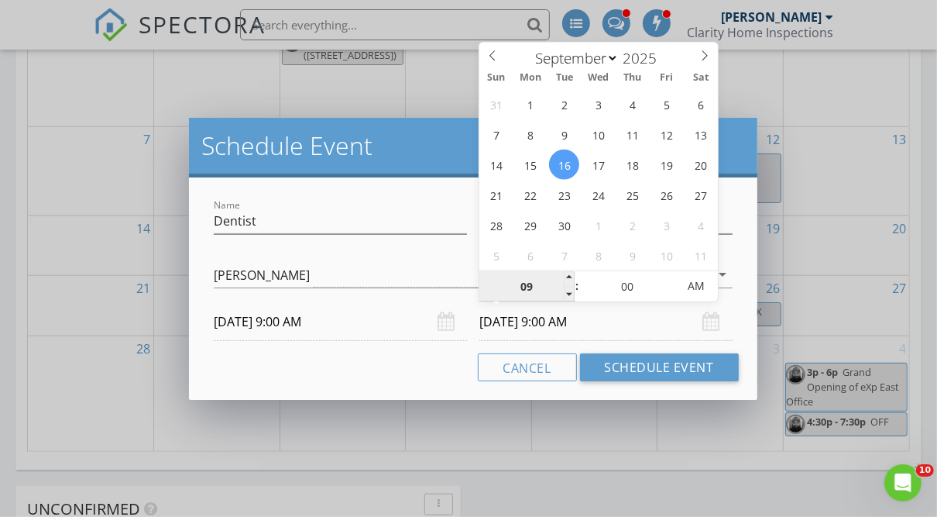
click at [540, 285] on input "09" at bounding box center [526, 286] width 95 height 31
type input "12"
type input "09/16/2025 12:00 PM"
click at [696, 280] on span "PM" at bounding box center [696, 285] width 43 height 31
type input "12"
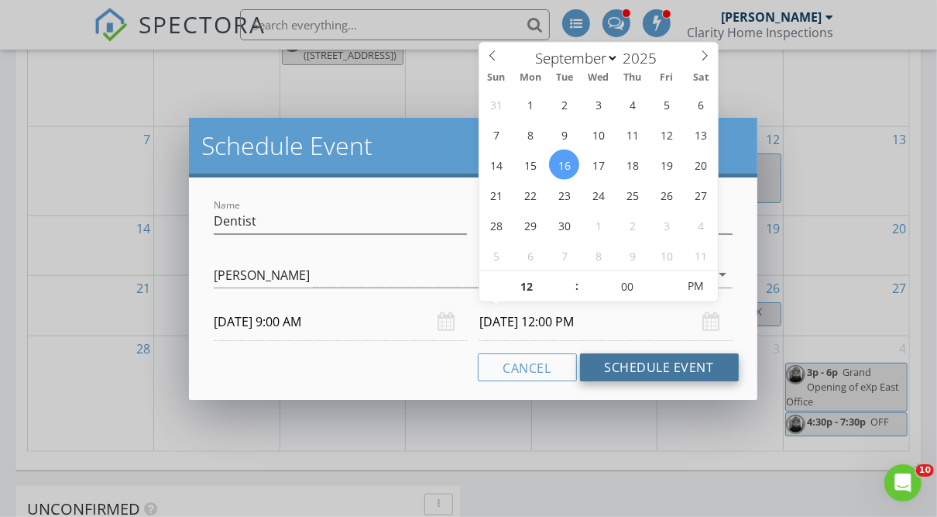
click at [651, 360] on button "Schedule Event" at bounding box center [659, 367] width 159 height 28
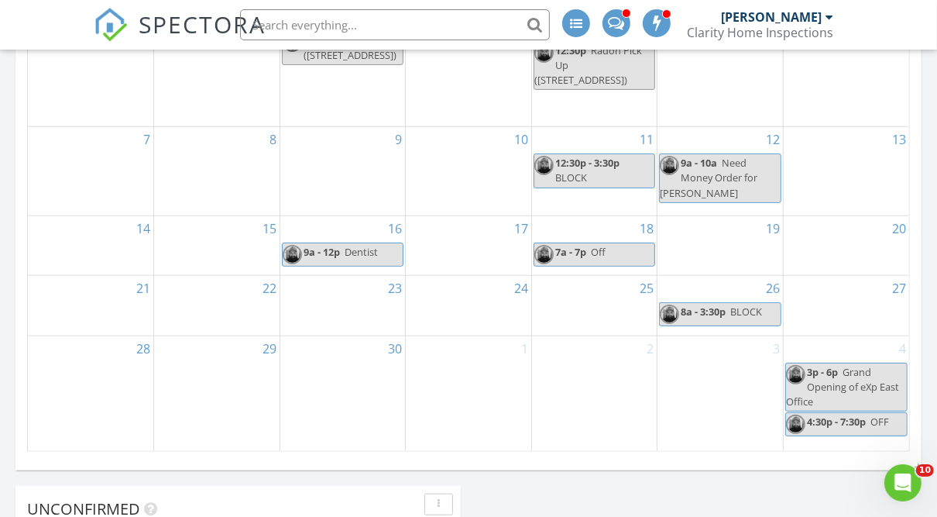
scroll to position [1003, 0]
